Goal: Navigation & Orientation: Understand site structure

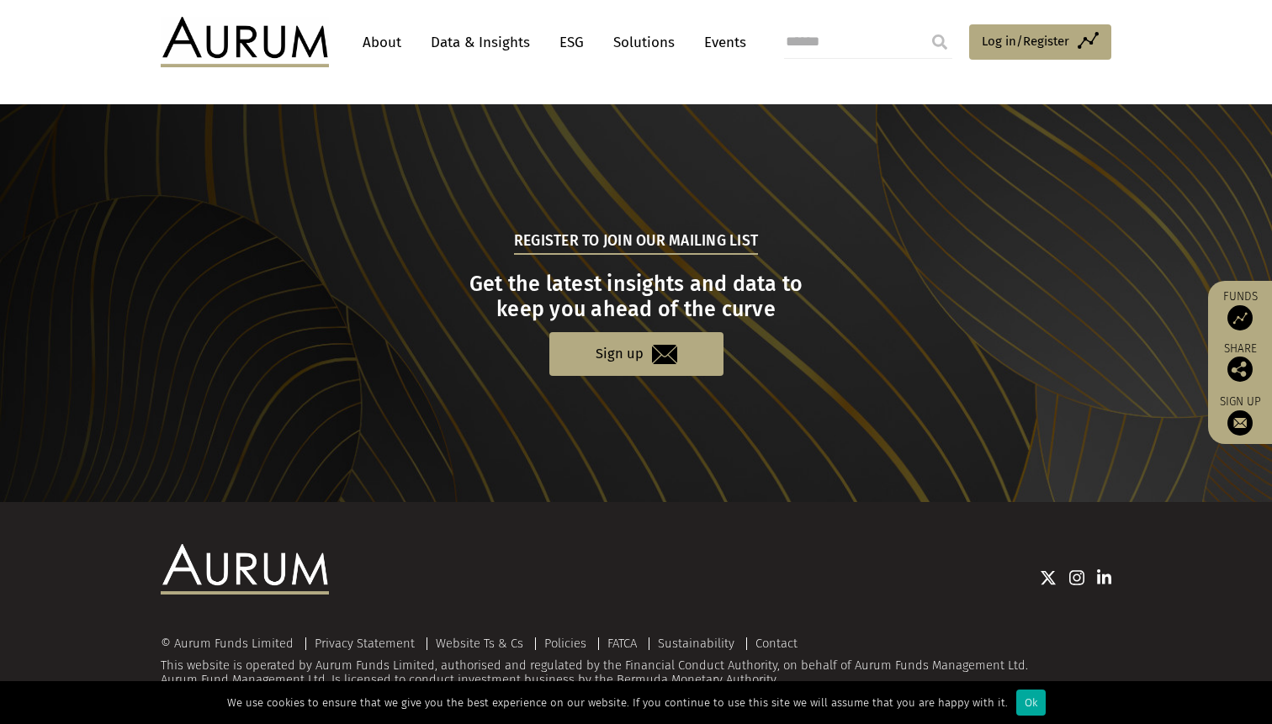
scroll to position [1641, 0]
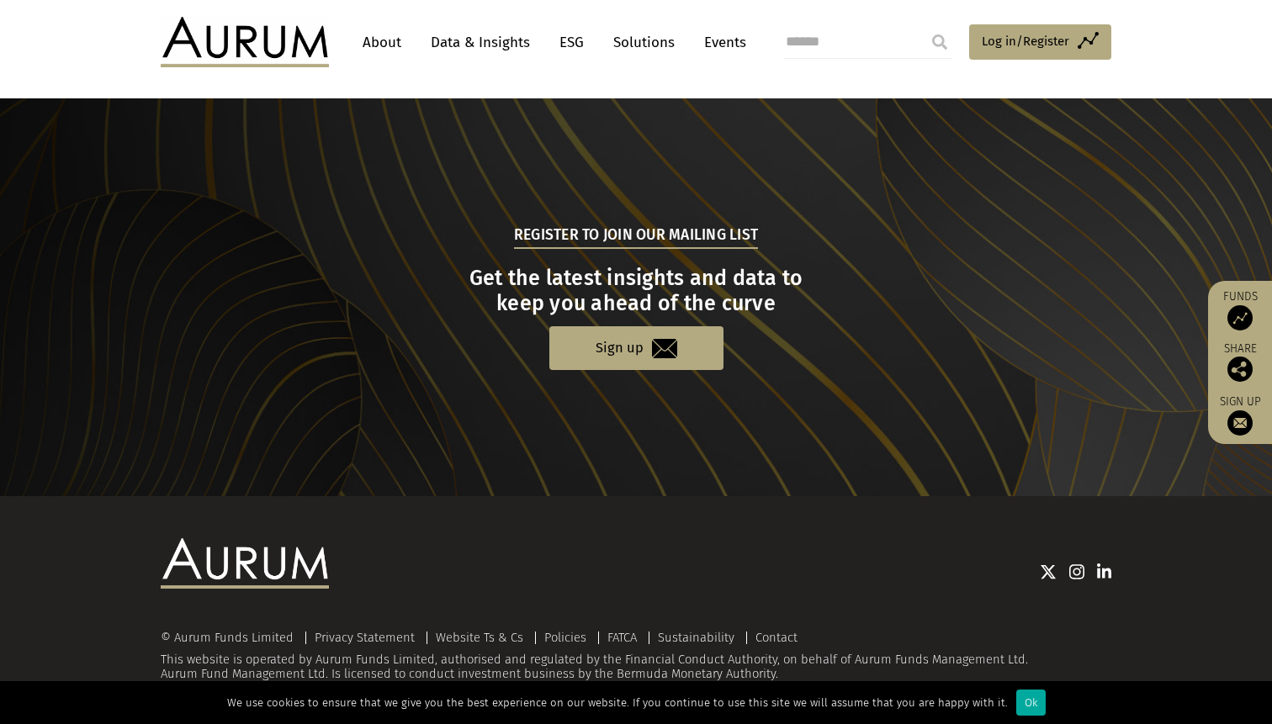
click at [474, 44] on link "Data & Insights" at bounding box center [480, 42] width 116 height 31
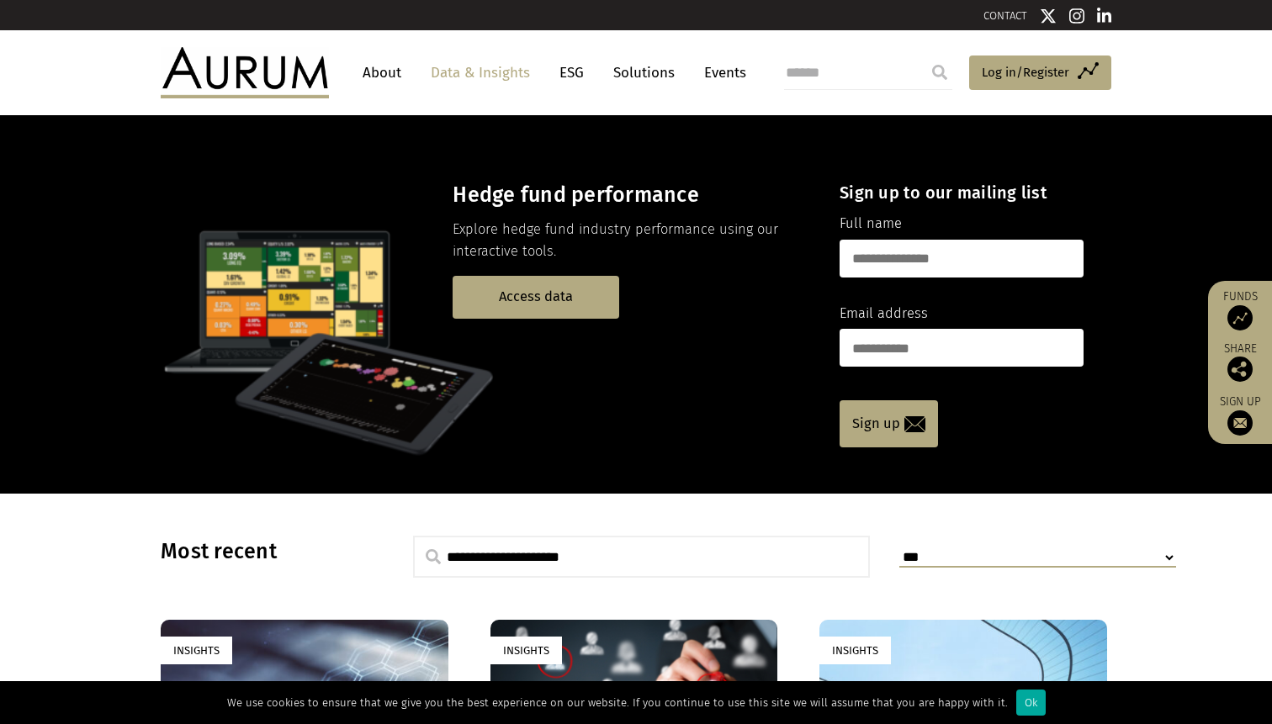
click at [381, 80] on link "About" at bounding box center [382, 72] width 56 height 31
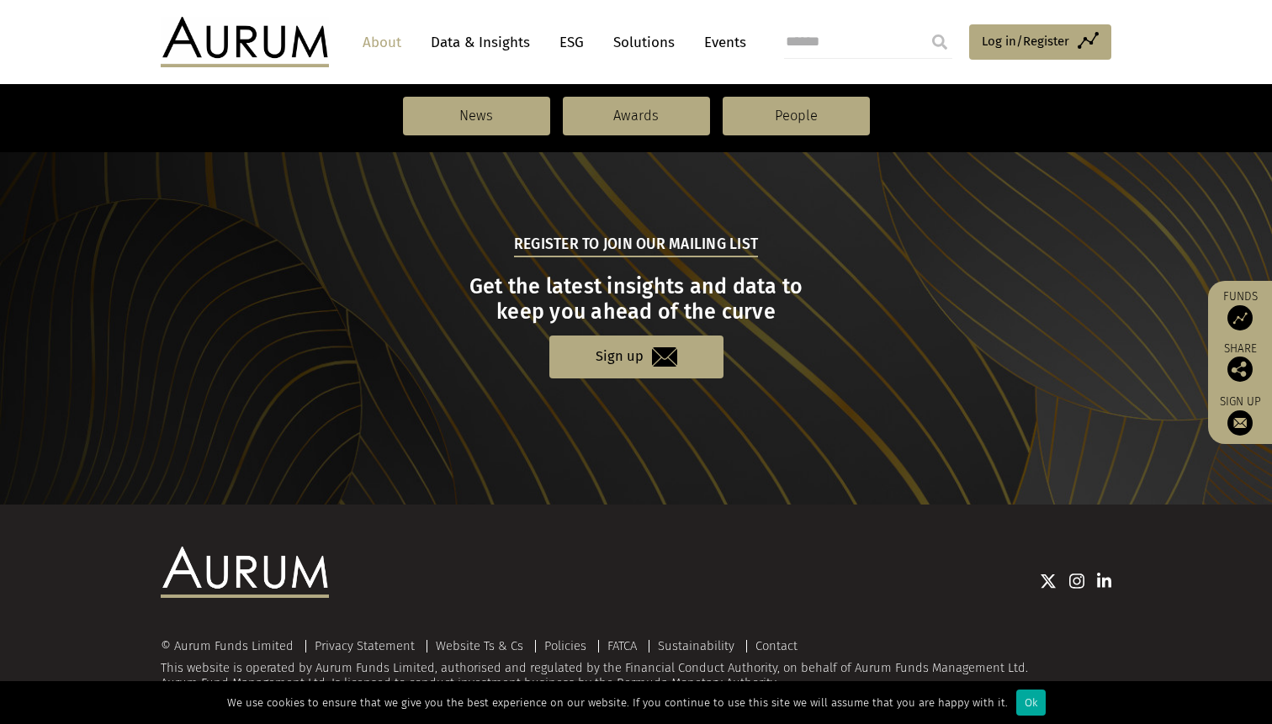
scroll to position [1796, 0]
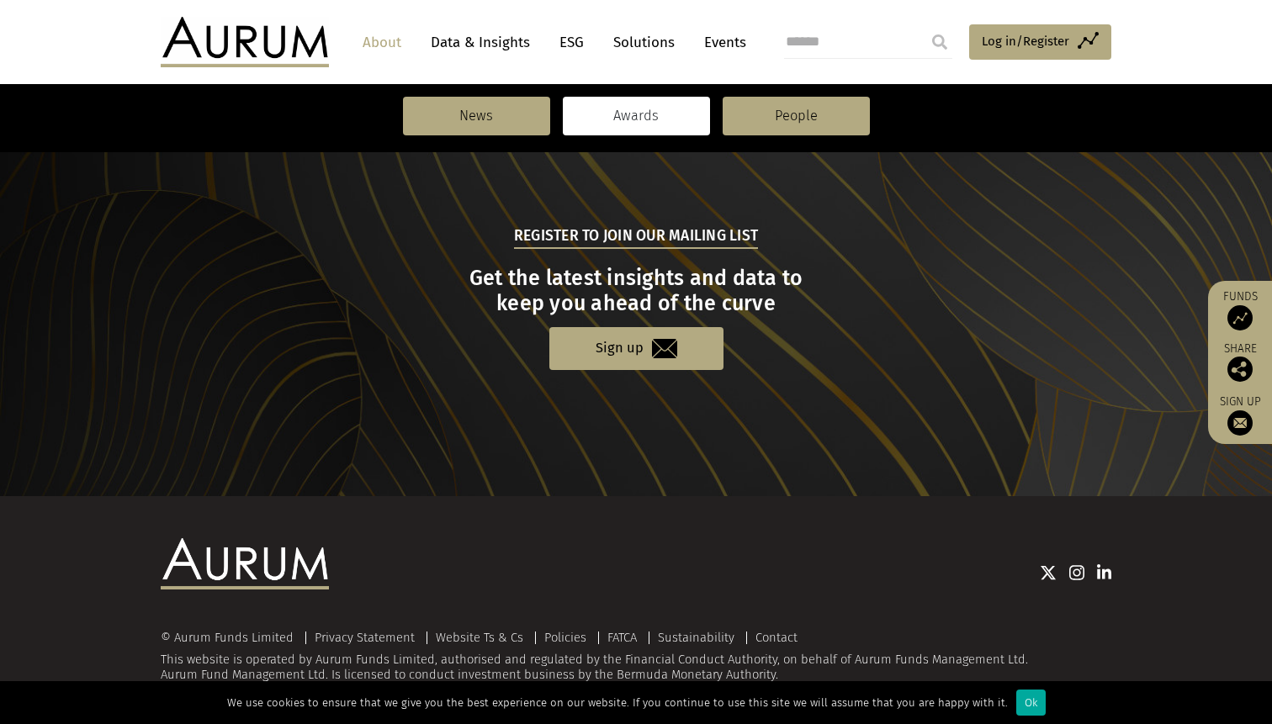
click at [607, 109] on link "Awards" at bounding box center [636, 116] width 147 height 39
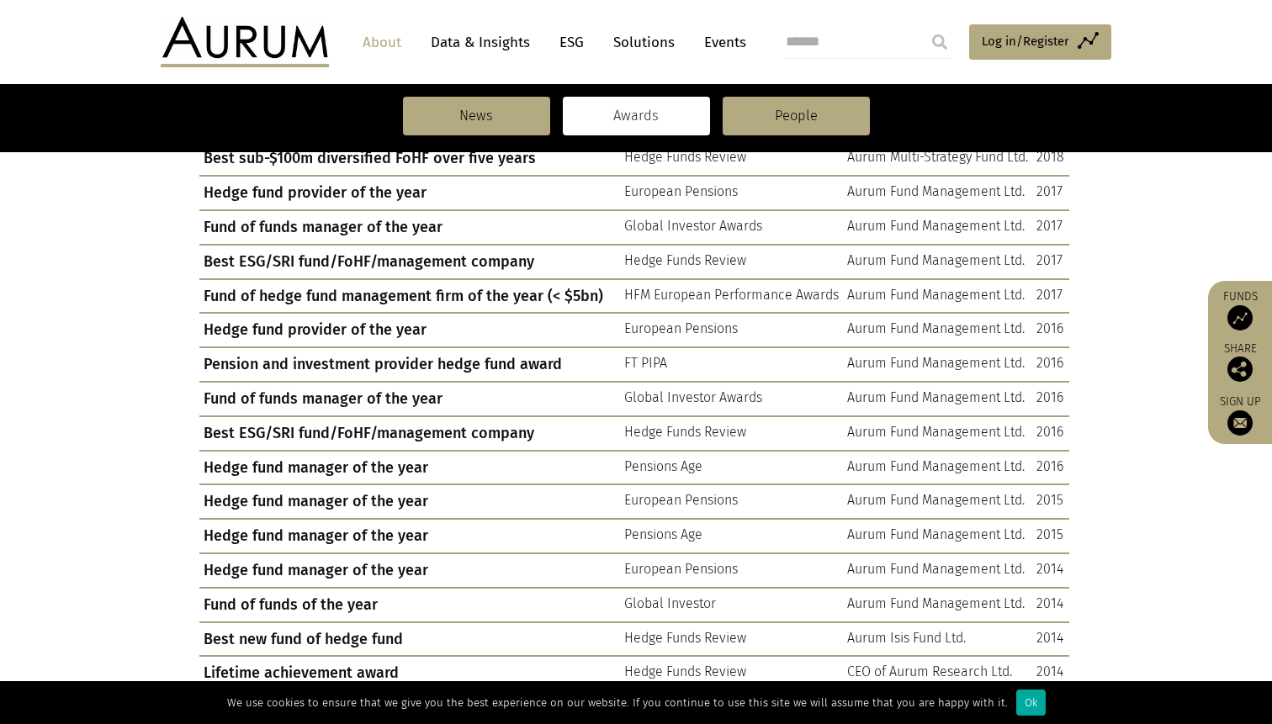
scroll to position [1181, 0]
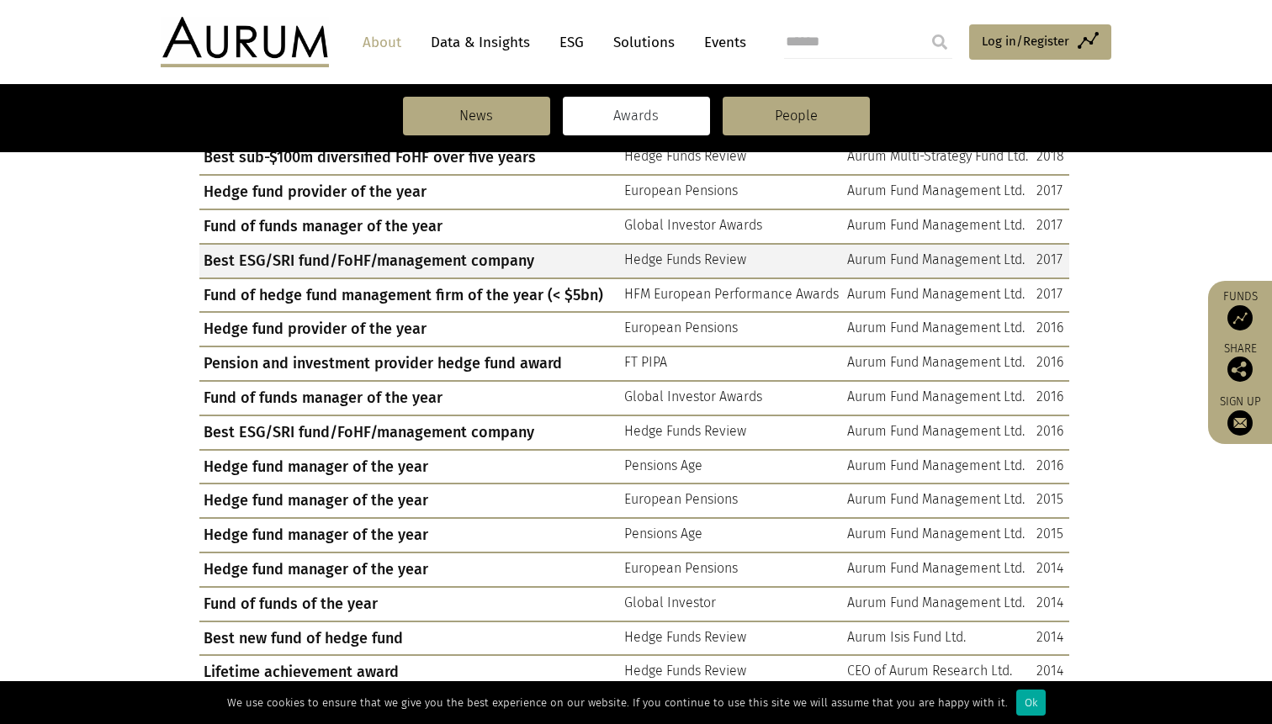
click at [412, 264] on td "Best ESG/SRI fund/FoHF/management company" at bounding box center [409, 261] width 421 height 34
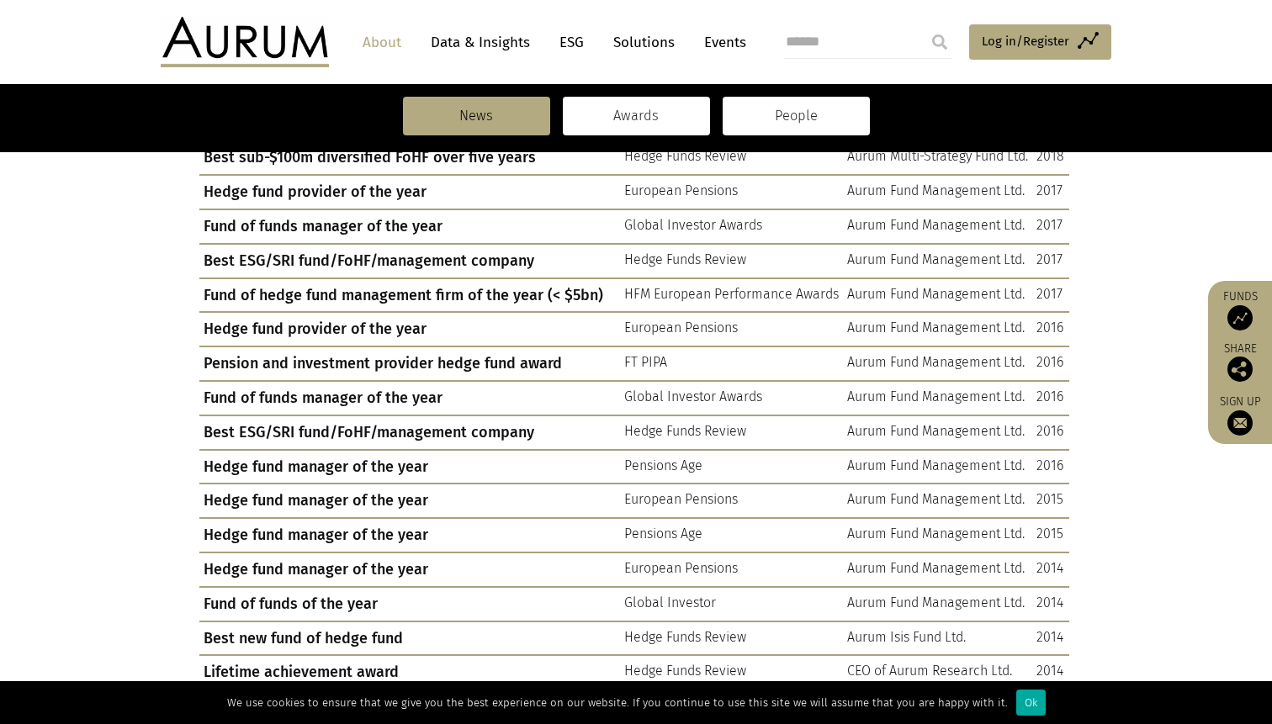
click at [751, 120] on link "People" at bounding box center [795, 116] width 147 height 39
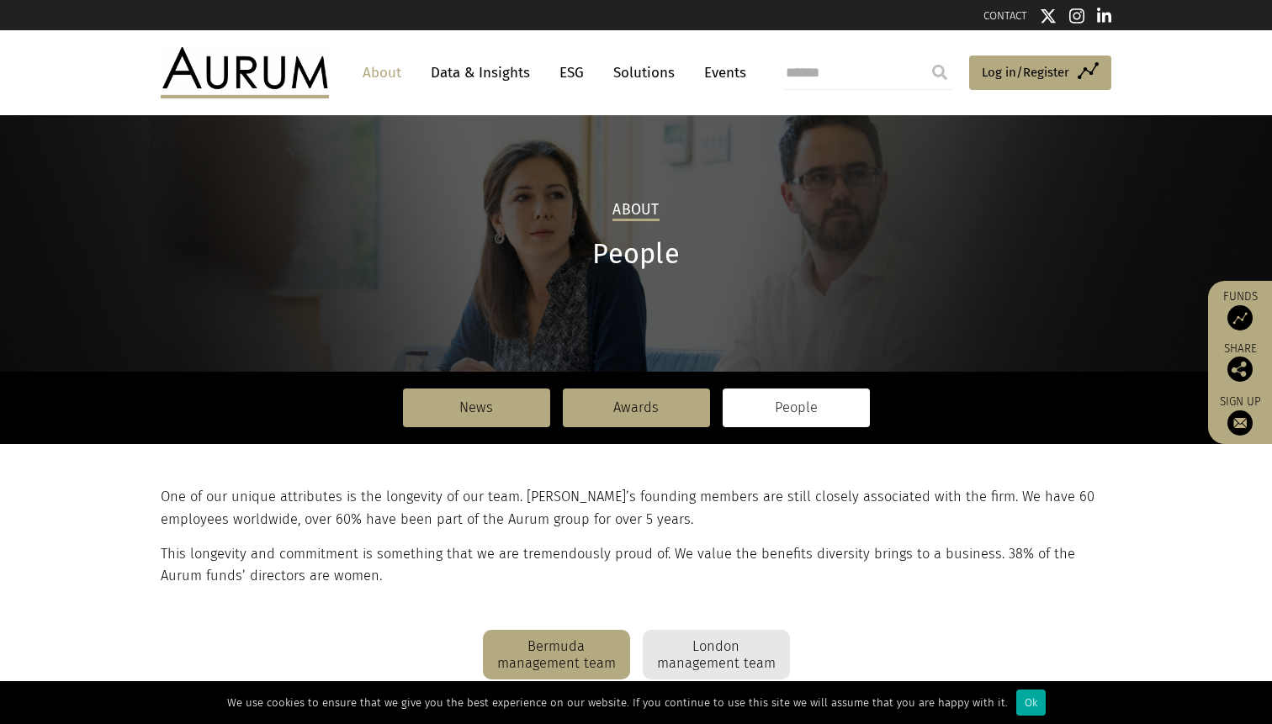
click at [288, 70] on img at bounding box center [245, 72] width 168 height 50
